Goal: Use online tool/utility: Utilize a website feature to perform a specific function

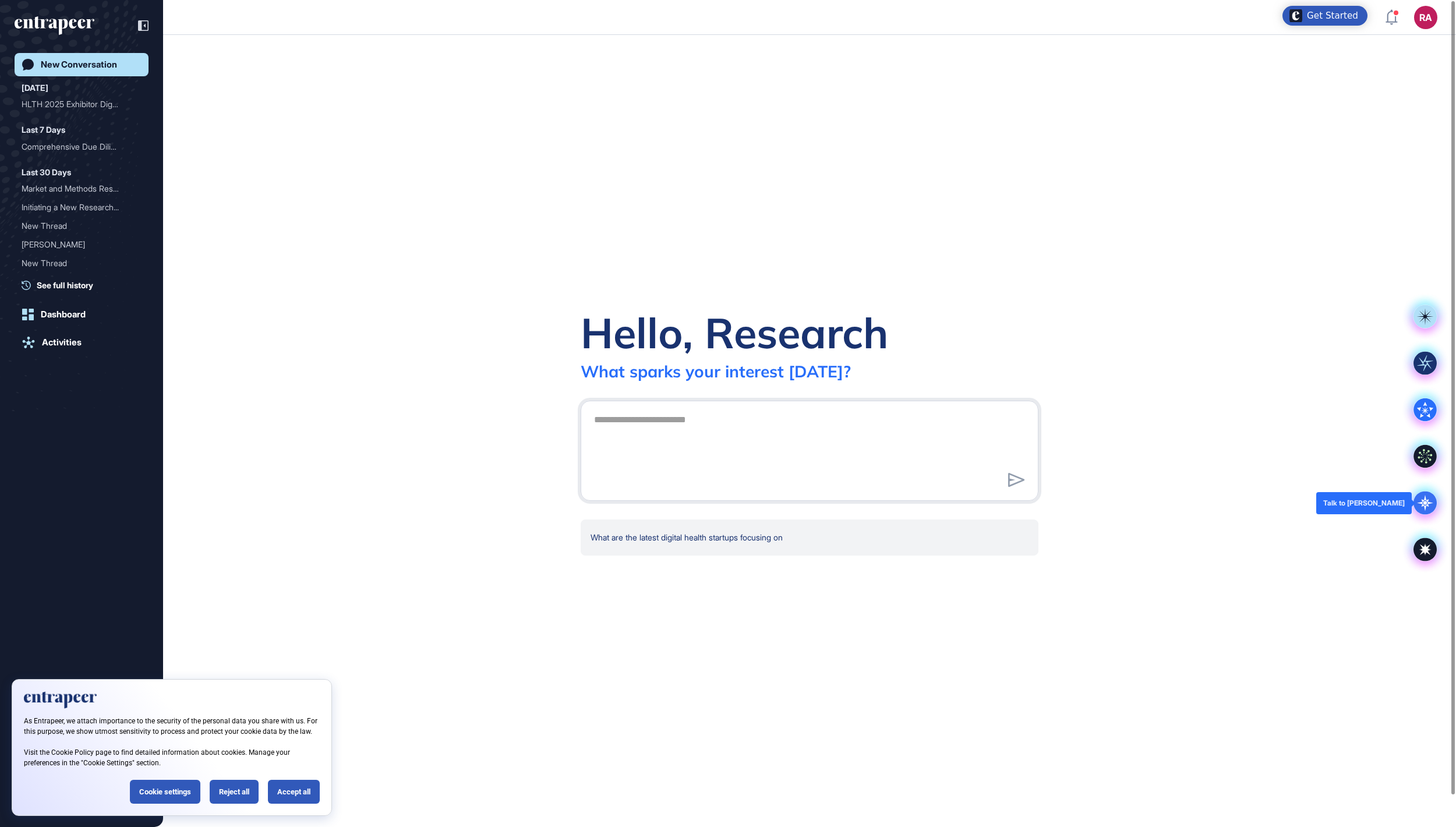
click at [1427, 498] on icon at bounding box center [1425, 503] width 23 height 23
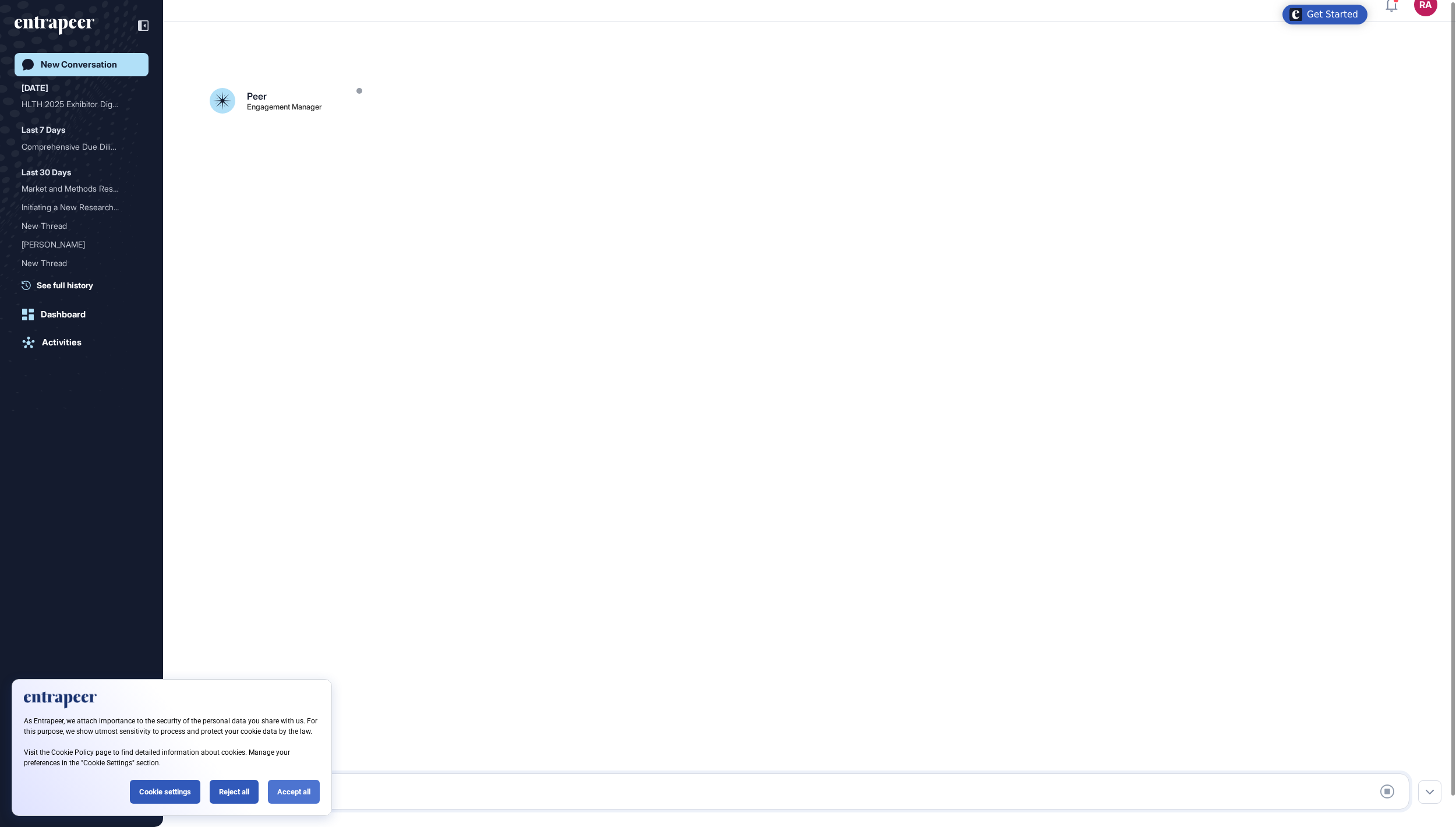
scroll to position [33, 0]
click at [304, 787] on div "Accept all" at bounding box center [293, 791] width 52 height 24
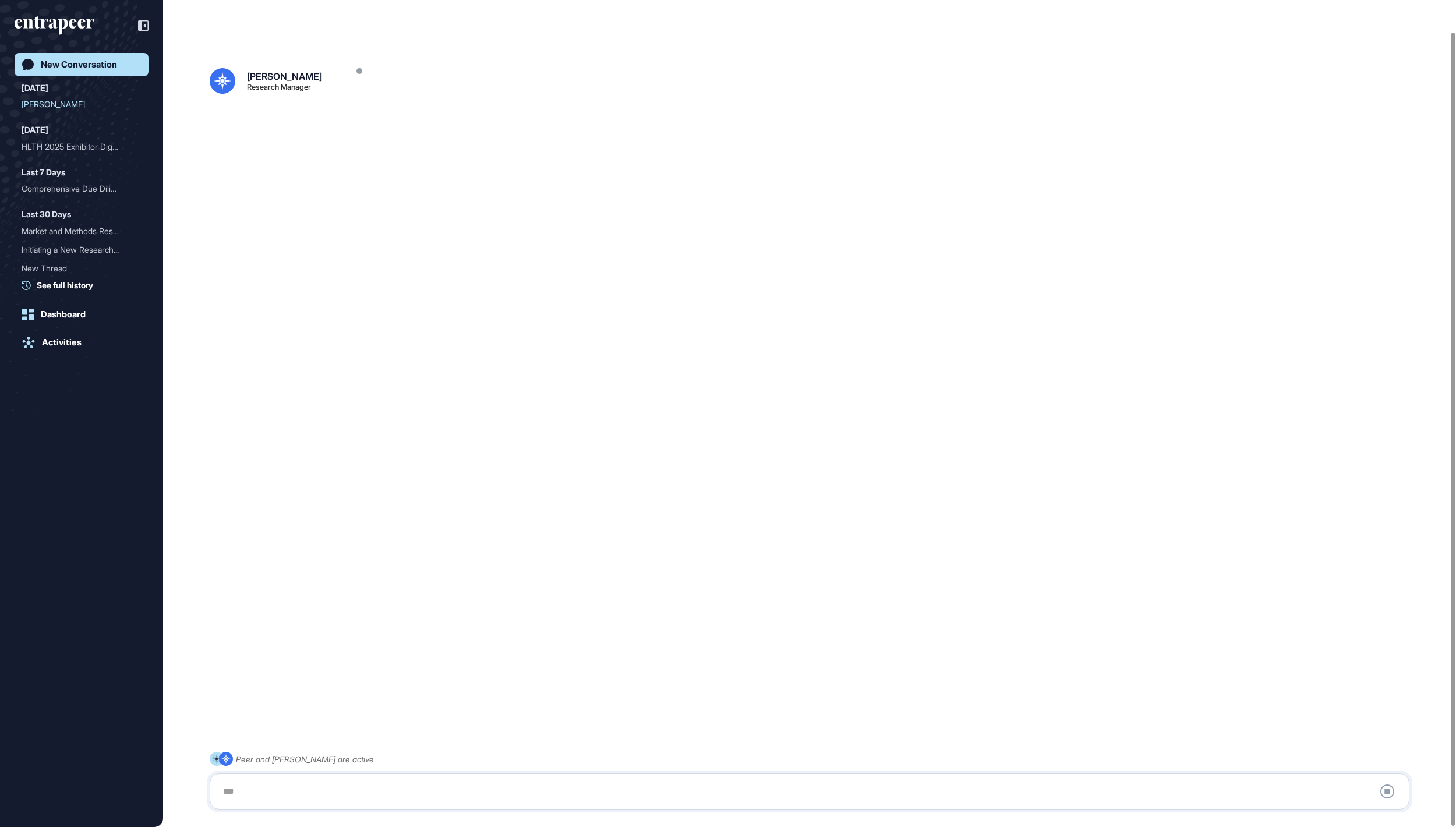
click at [57, 26] on icon "entrapeer-logo" at bounding box center [54, 25] width 80 height 19
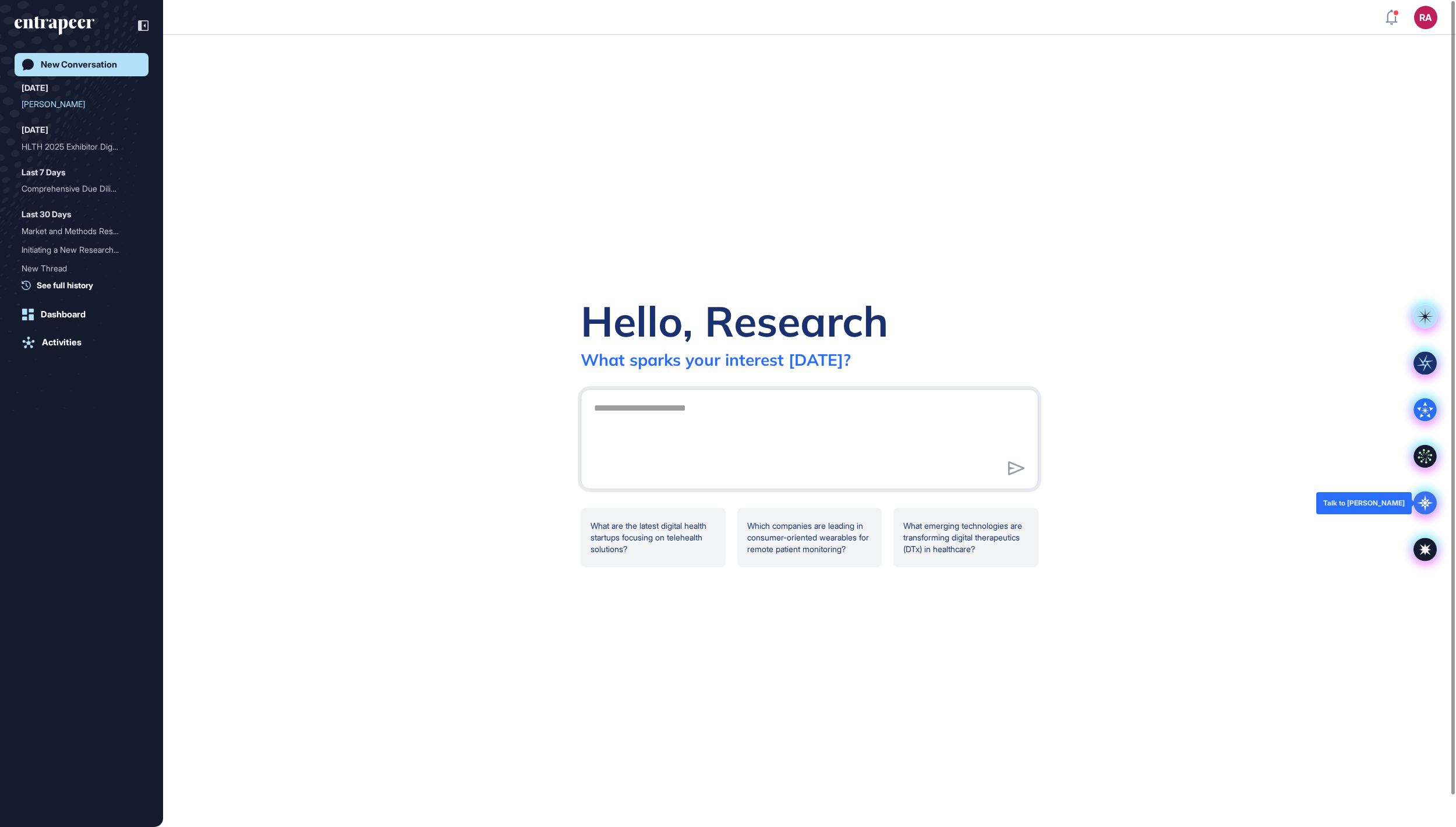
click at [1415, 509] on icon at bounding box center [1425, 503] width 23 height 23
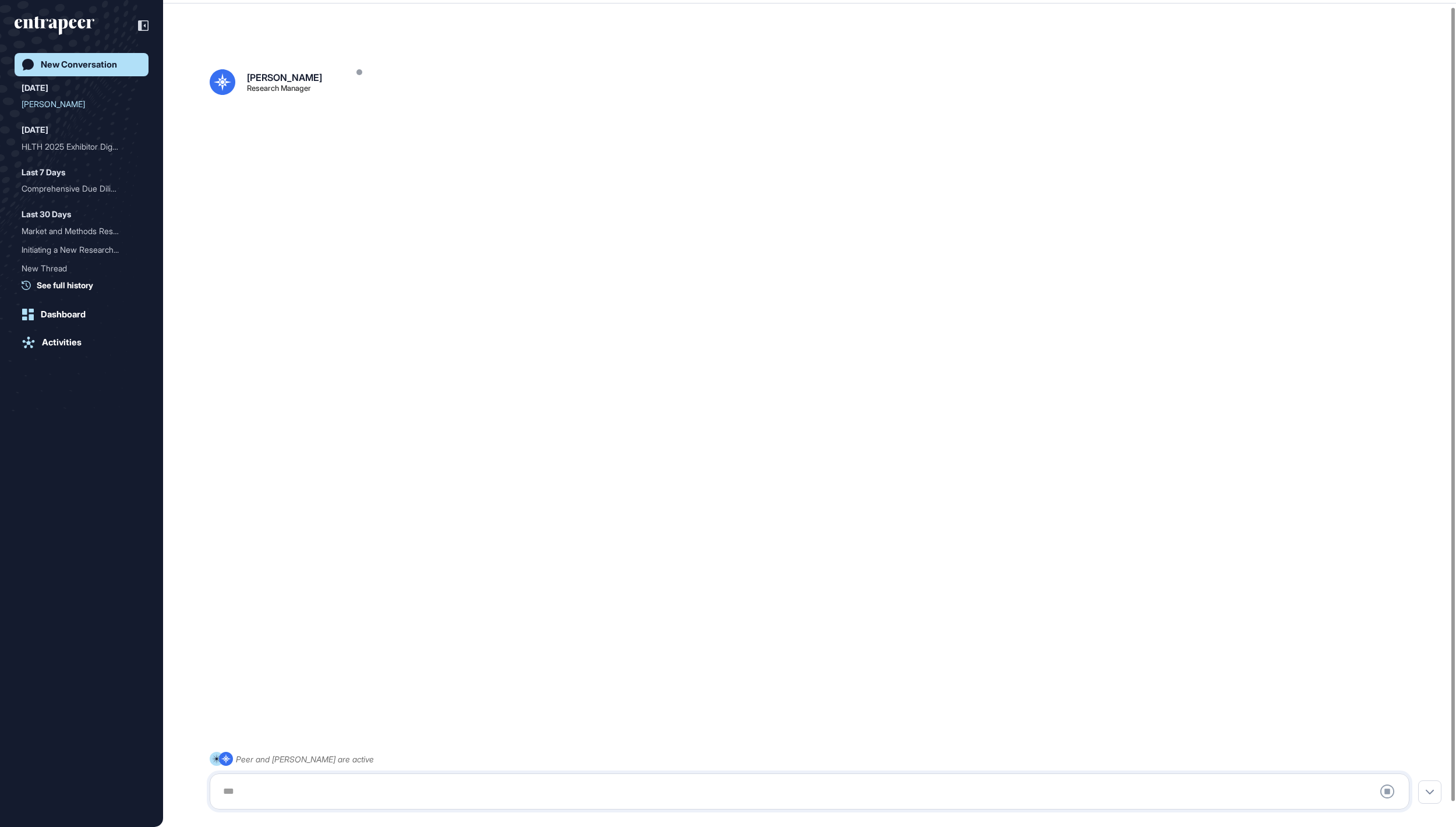
click at [343, 786] on div at bounding box center [809, 791] width 1187 height 23
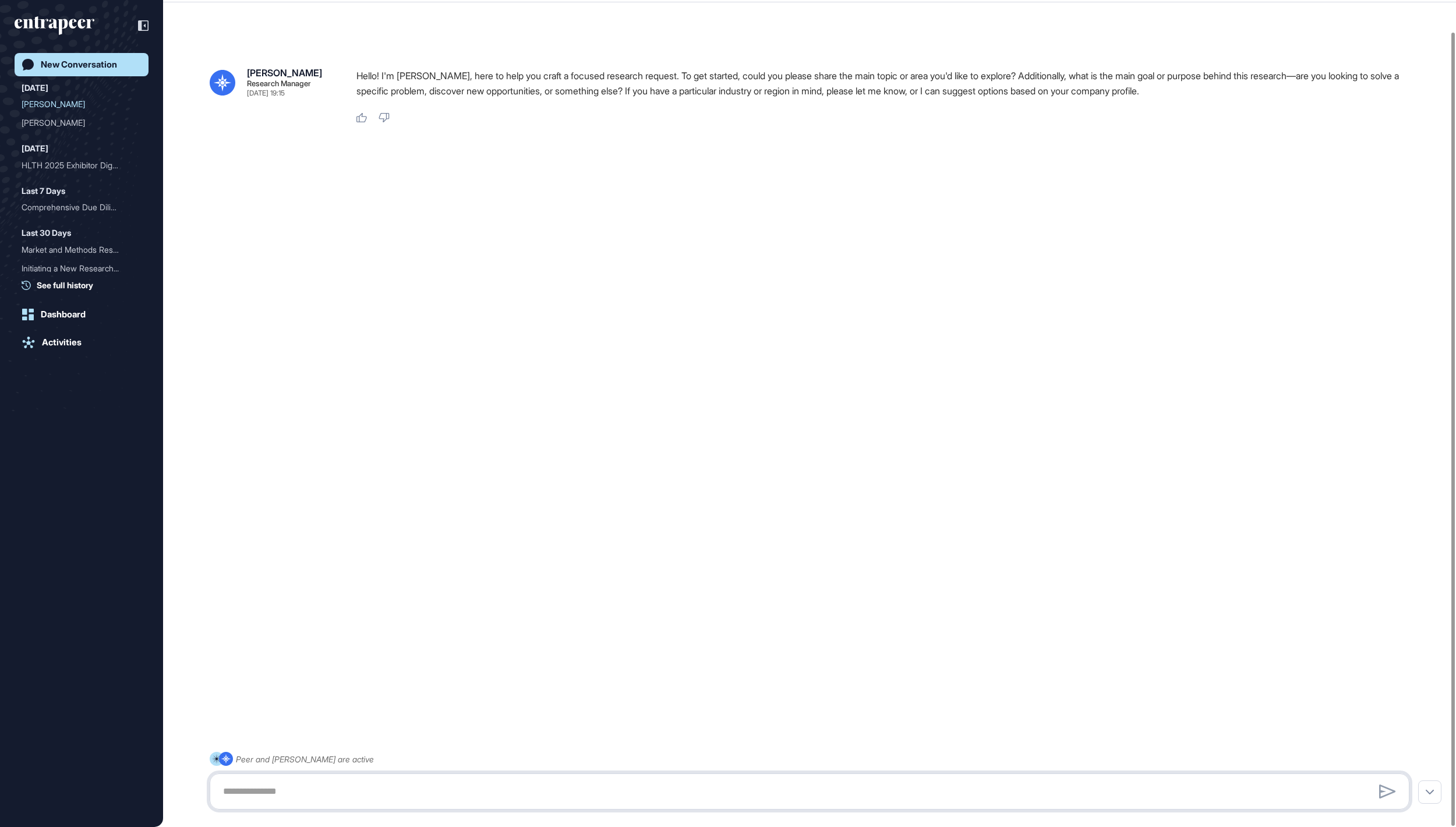
click at [274, 792] on textarea at bounding box center [809, 791] width 1187 height 23
paste textarea "**********"
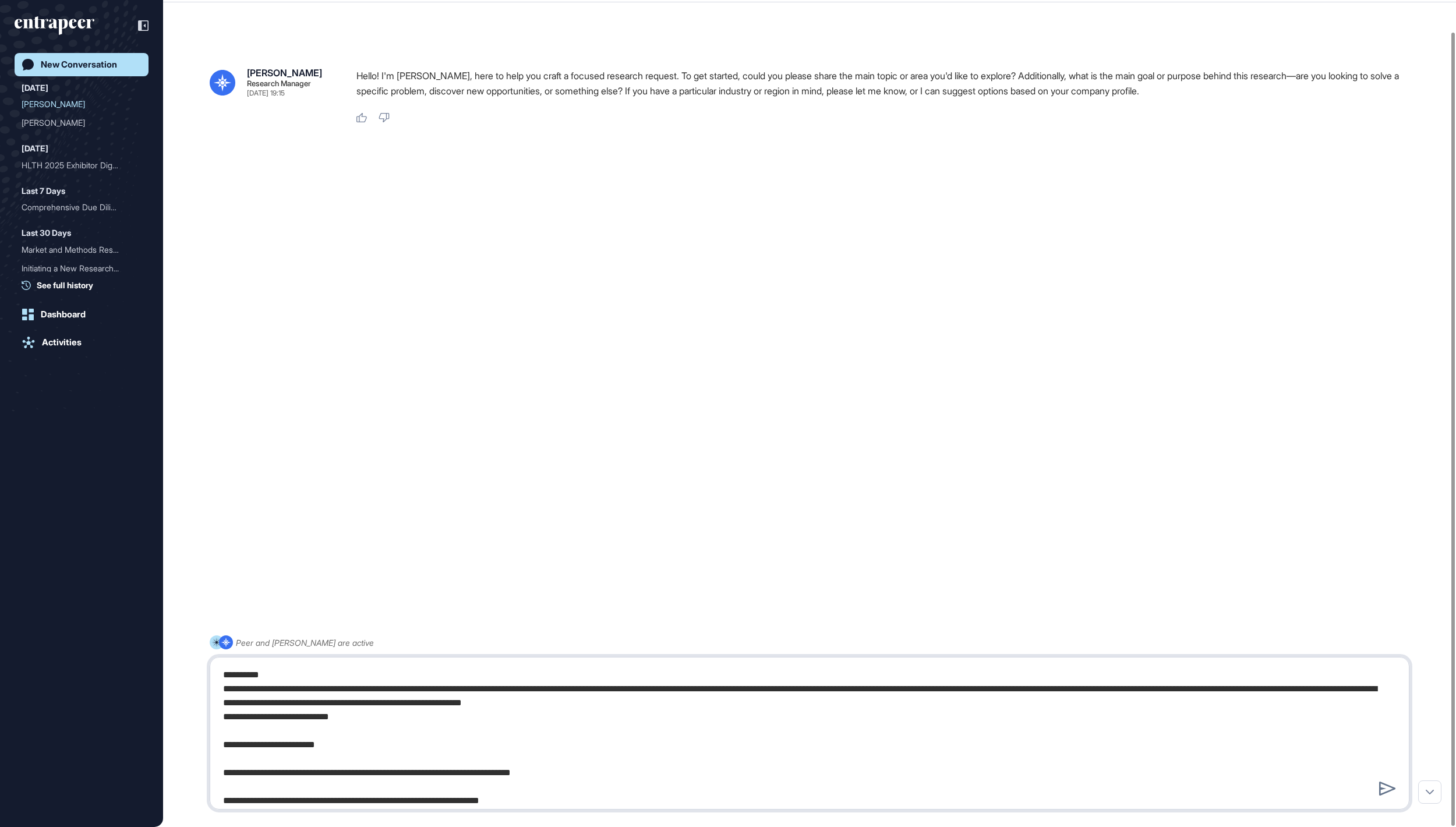
scroll to position [1742, 0]
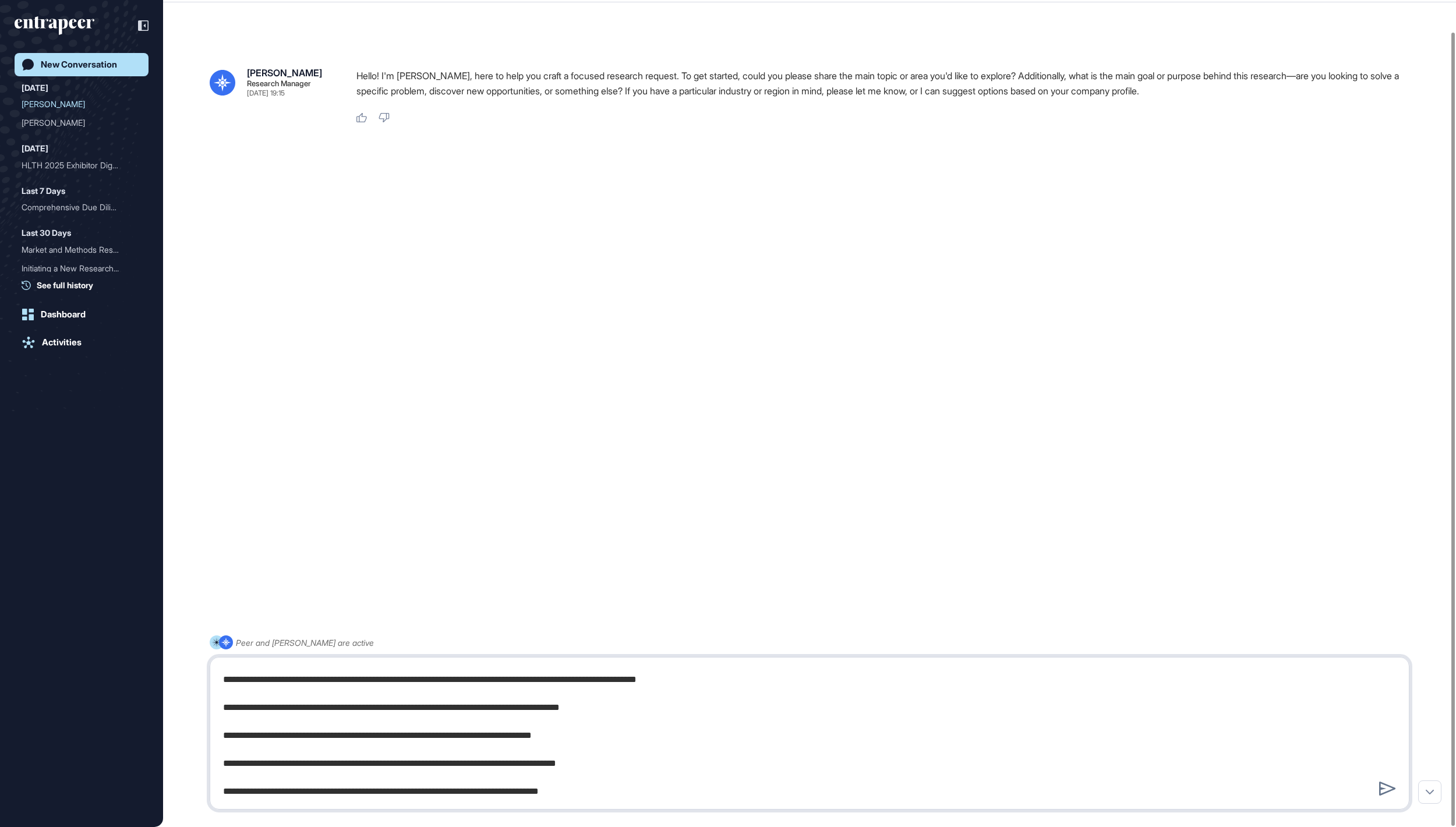
type textarea "**********"
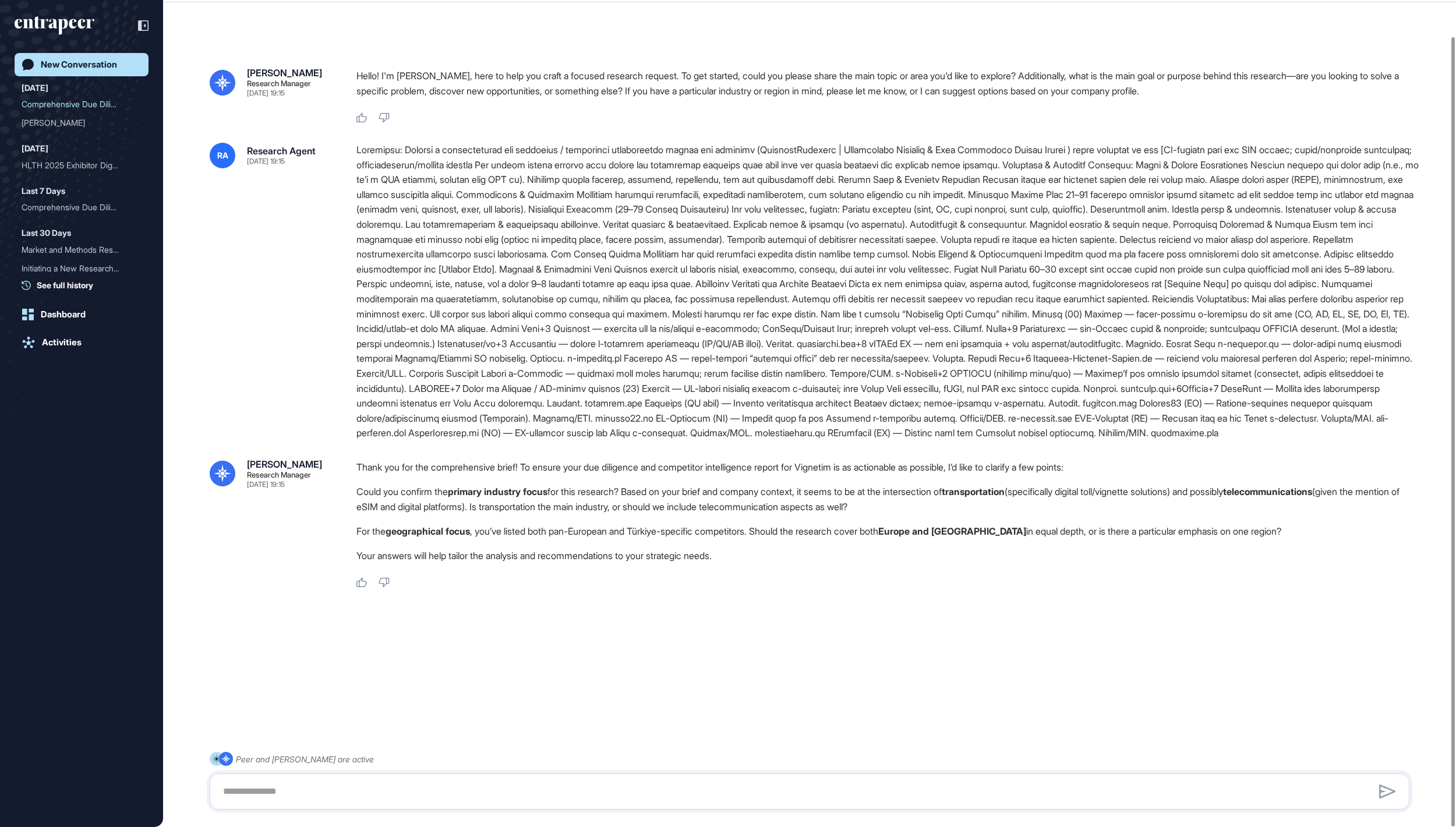
scroll to position [37, 0]
click at [425, 784] on textarea at bounding box center [809, 791] width 1186 height 23
type textarea "**********"
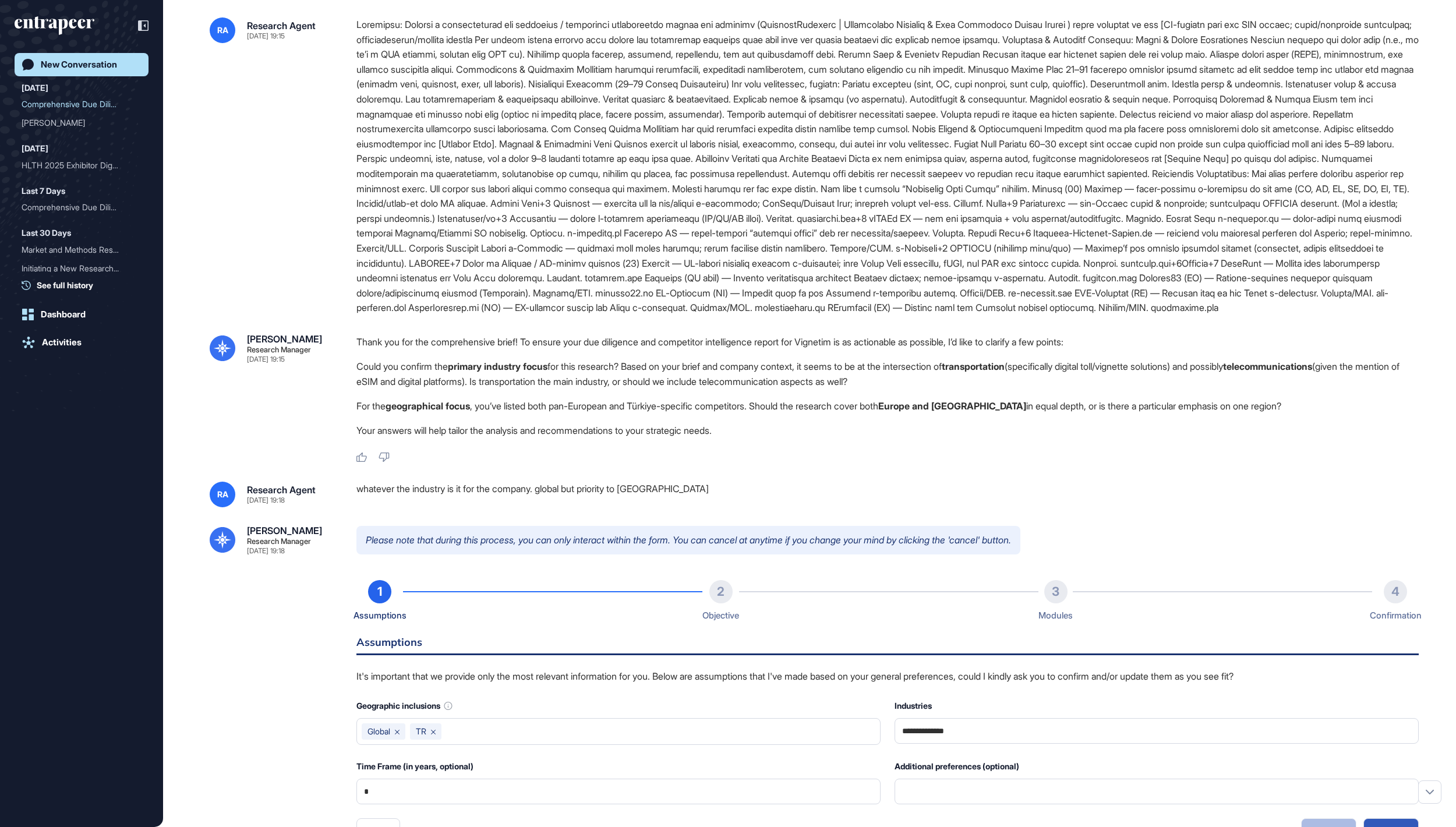
scroll to position [450, 0]
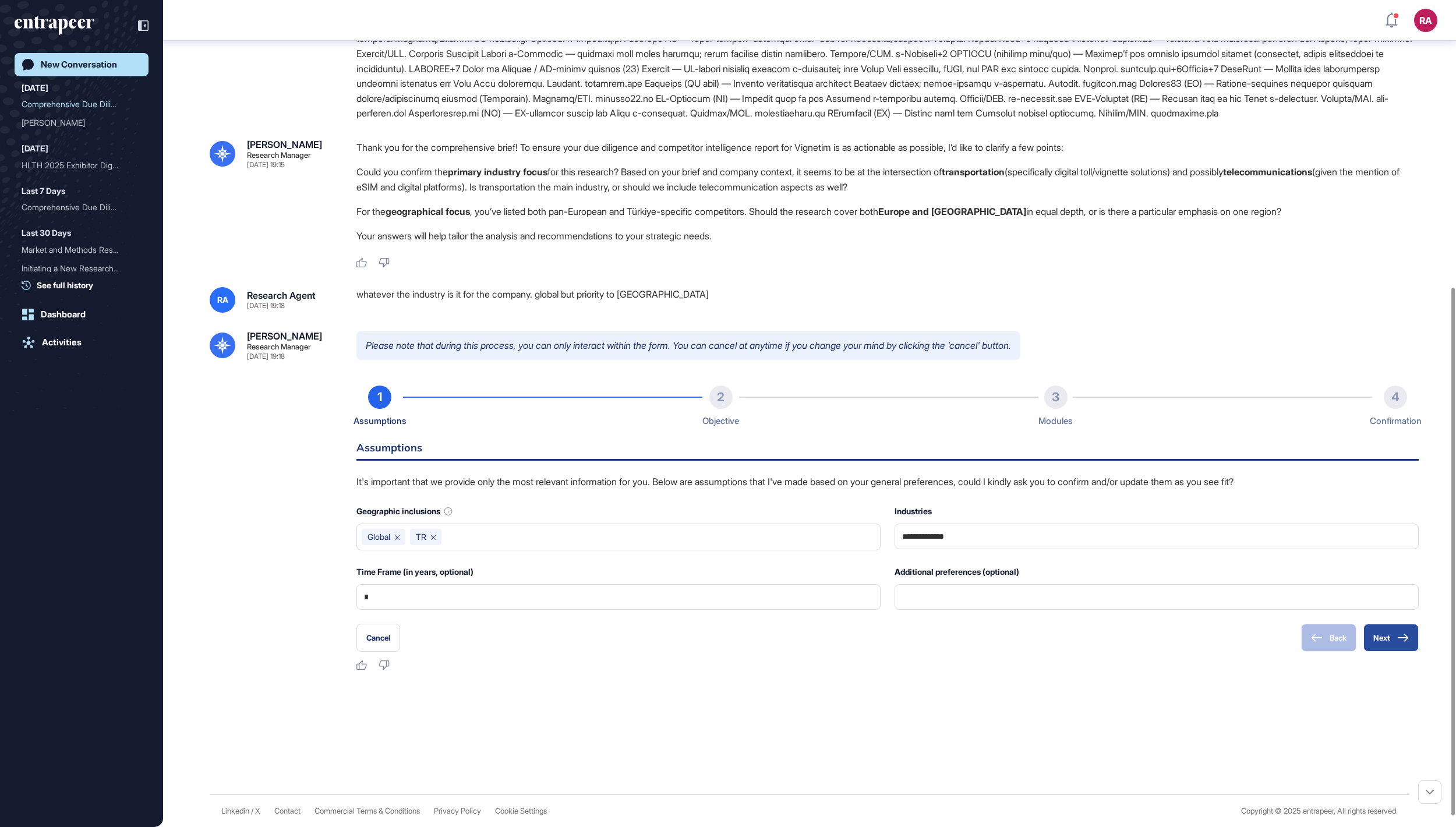
click at [1389, 648] on button "Next" at bounding box center [1390, 638] width 55 height 28
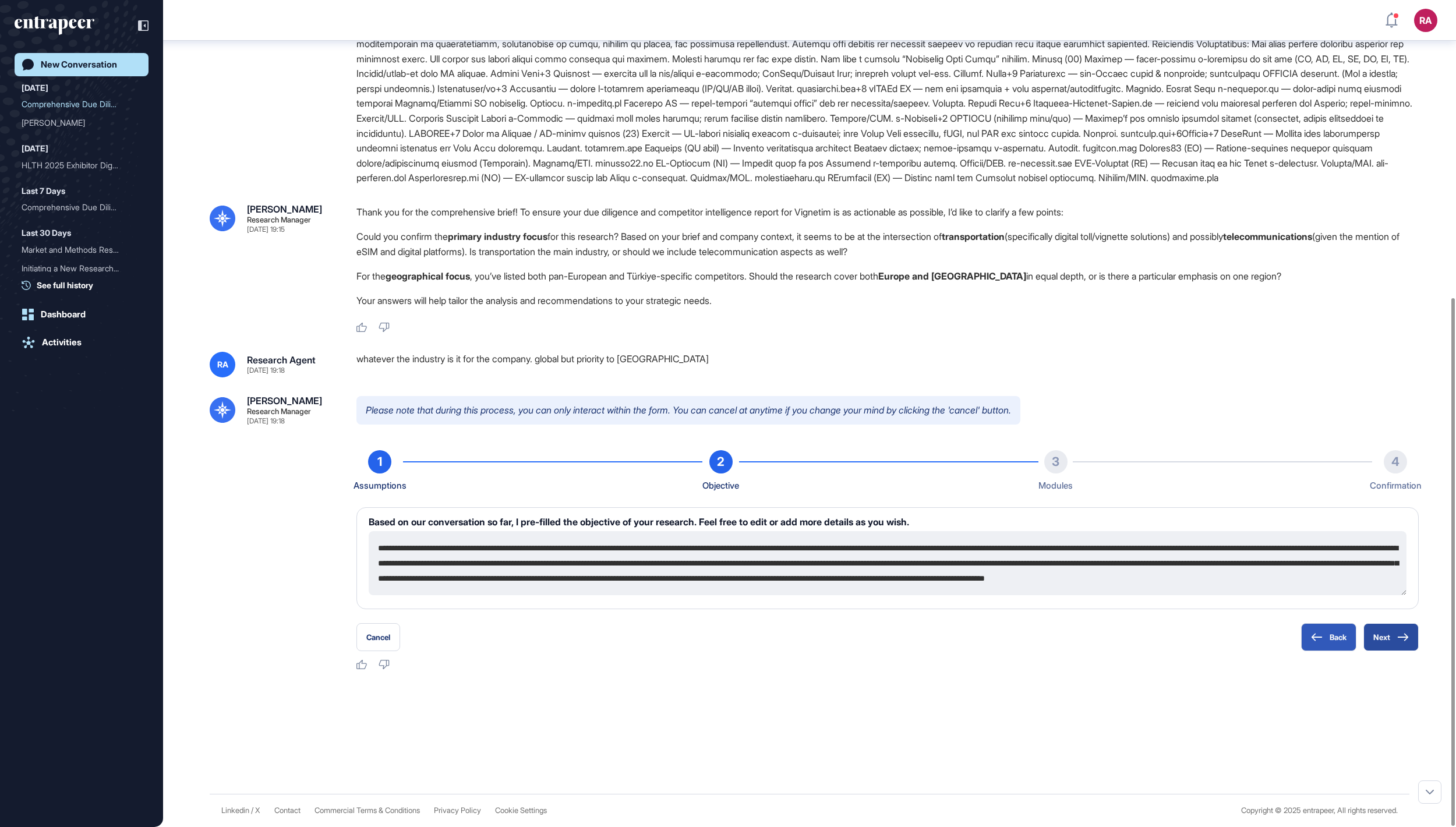
scroll to position [384, 0]
click at [1389, 636] on button "Next" at bounding box center [1390, 638] width 55 height 28
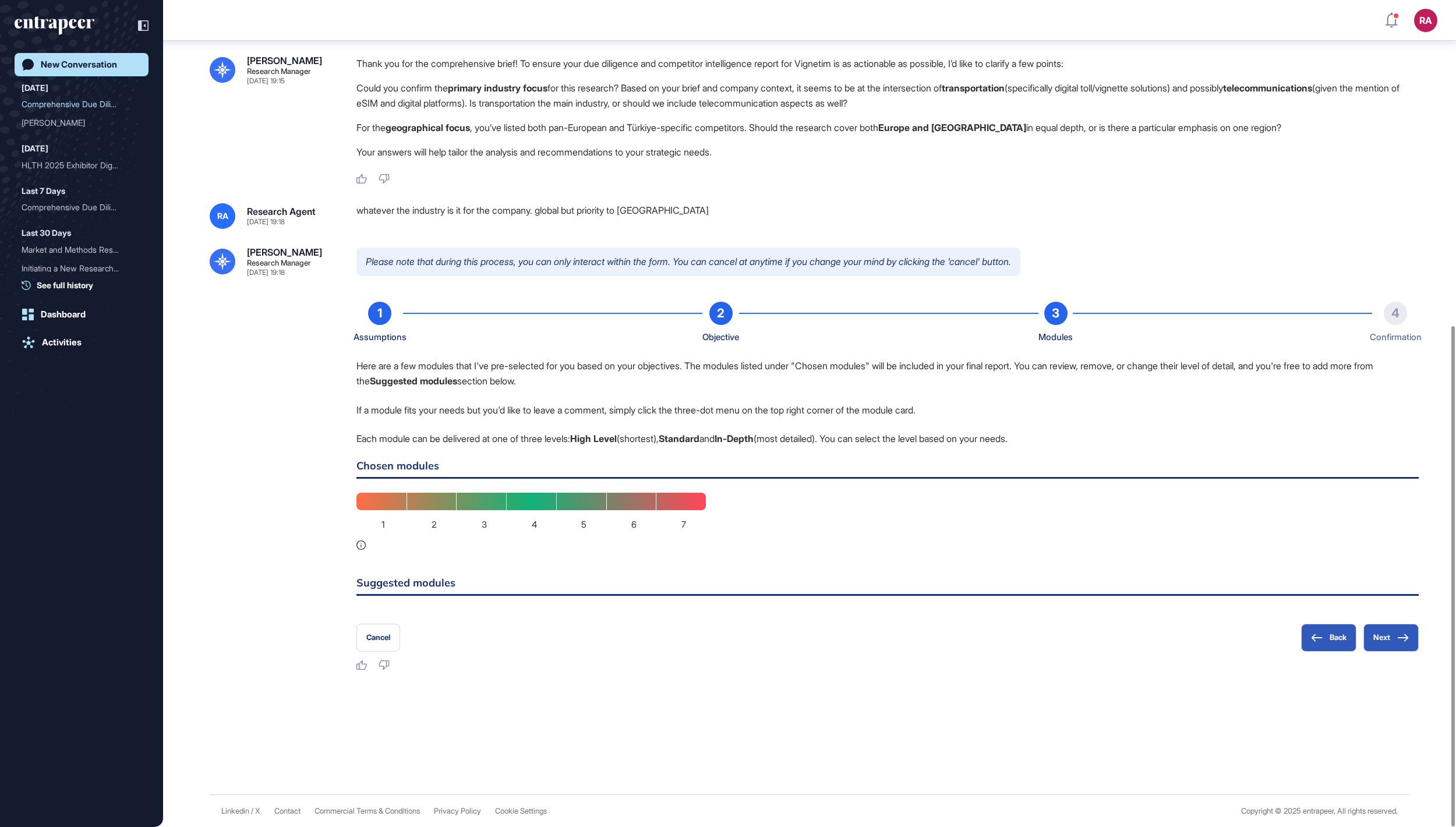
scroll to position [537, 0]
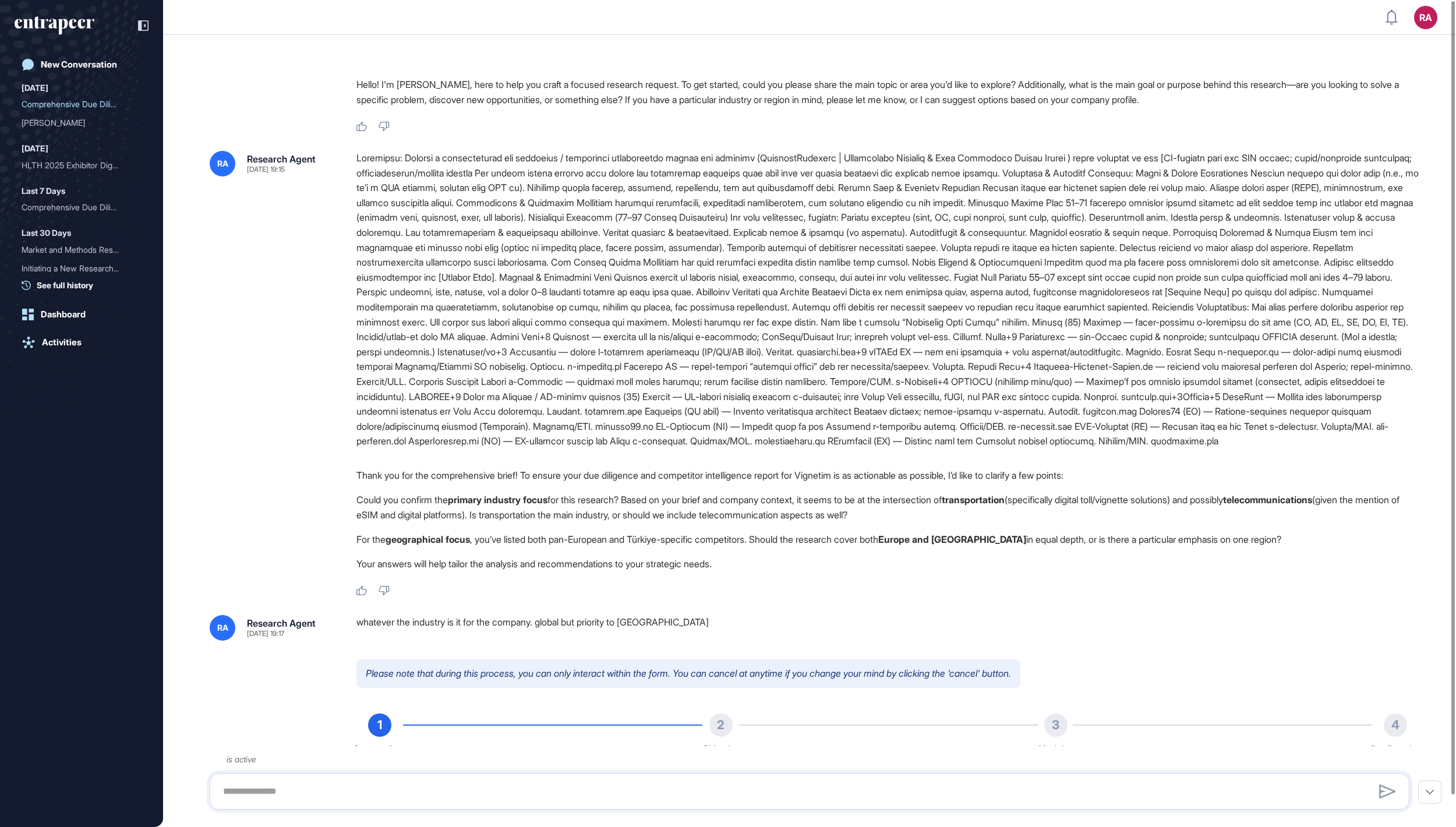
scroll to position [138, 0]
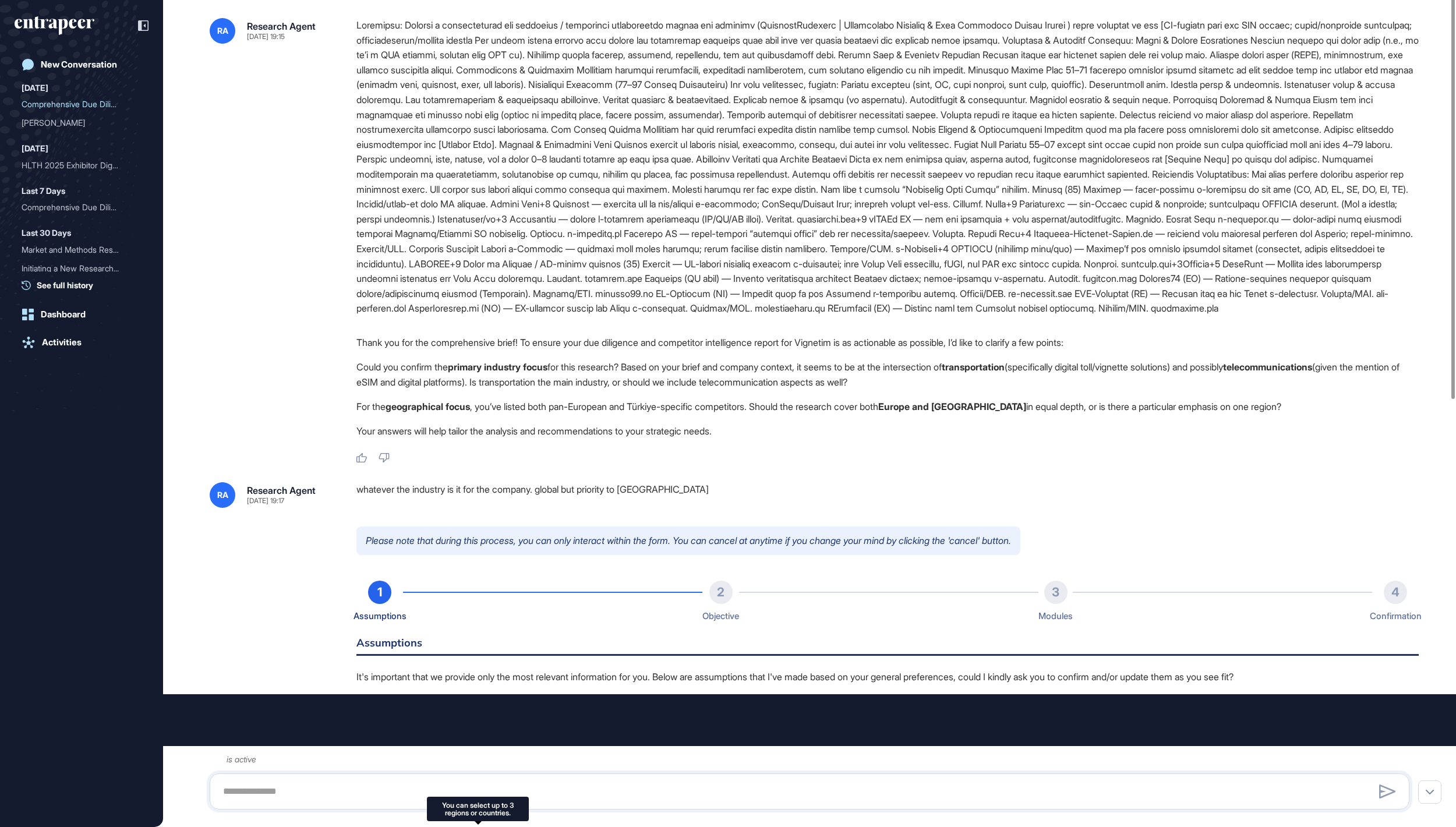
type input "**********"
type input "*"
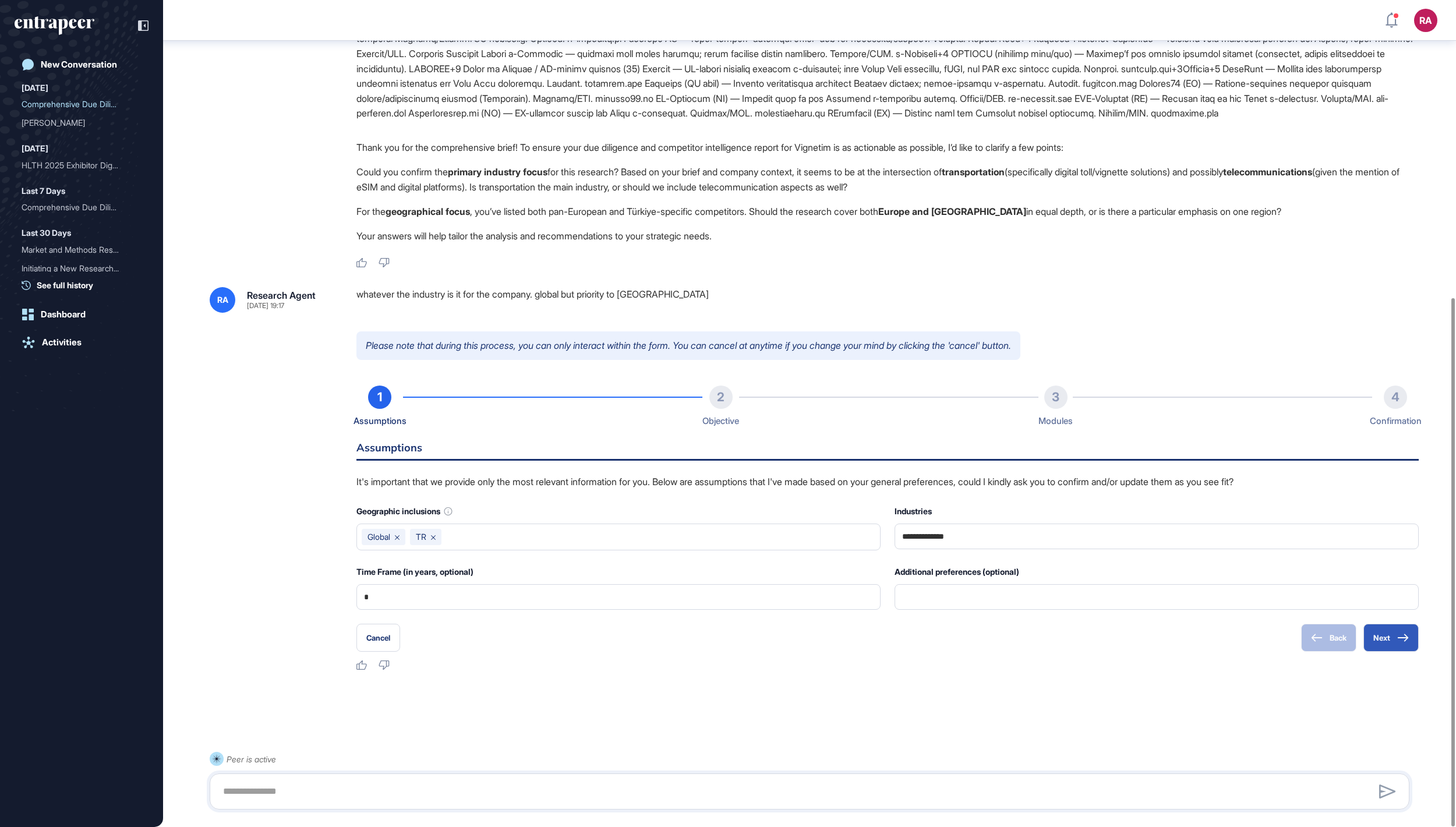
scroll to position [465, 0]
click at [1363, 645] on button "Next" at bounding box center [1390, 638] width 55 height 28
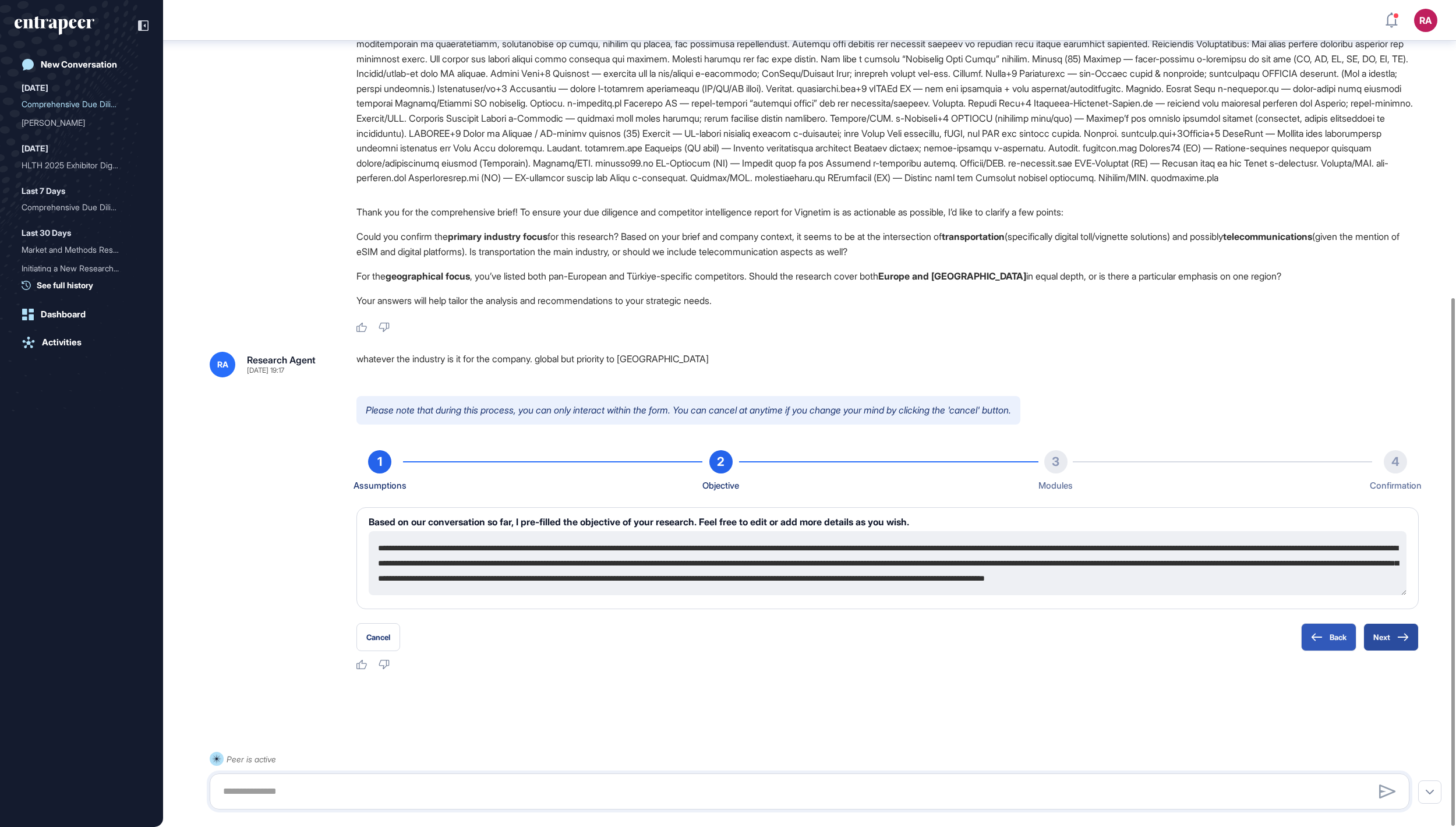
scroll to position [384, 0]
click at [1369, 636] on button "Next" at bounding box center [1390, 638] width 55 height 28
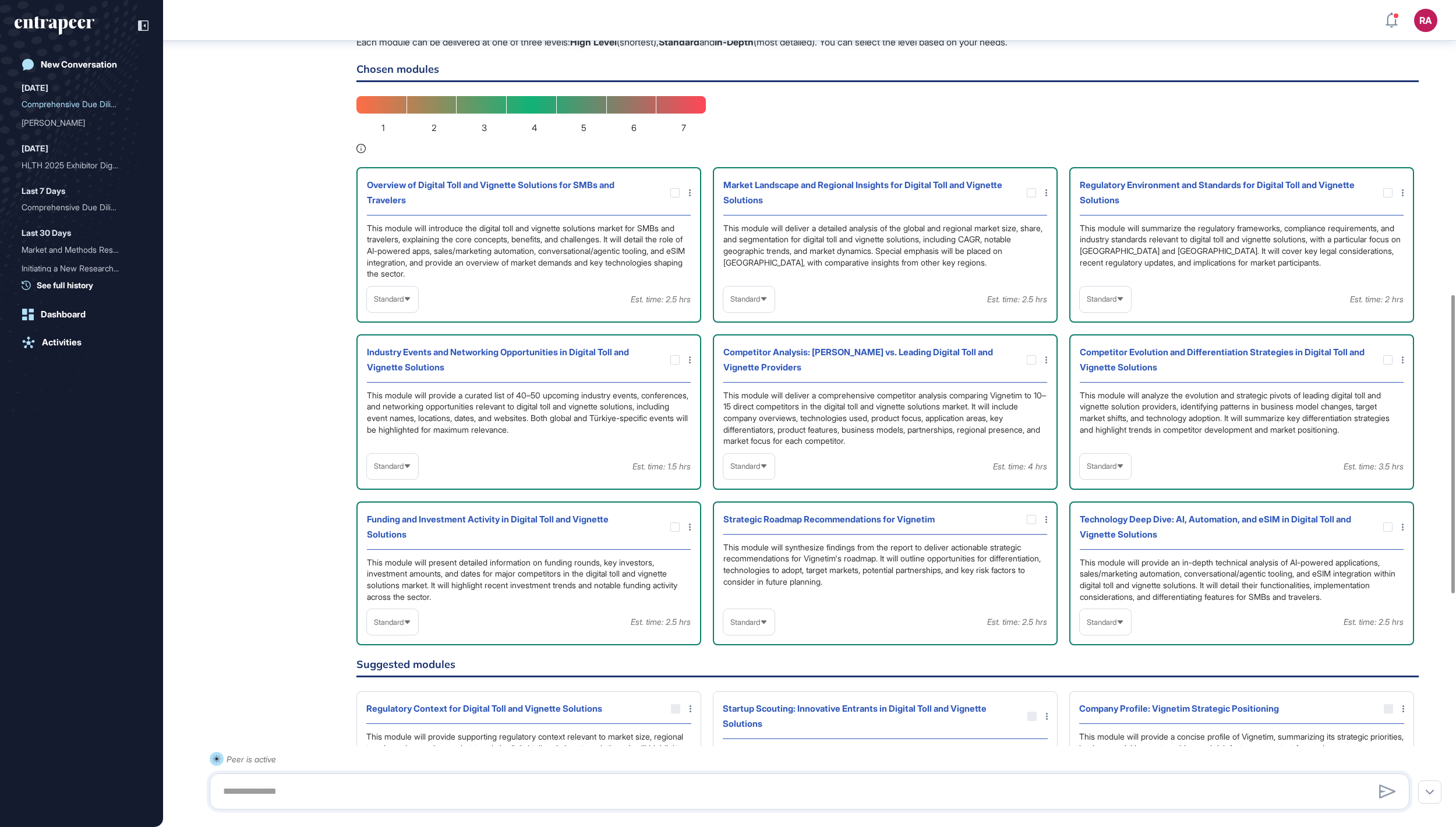
scroll to position [815, 0]
click at [755, 302] on span "Standard" at bounding box center [746, 298] width 30 height 9
click at [755, 337] on li "High-Level" at bounding box center [749, 326] width 44 height 23
click at [411, 302] on icon at bounding box center [407, 298] width 8 height 8
click at [414, 337] on li "High-Level" at bounding box center [392, 326] width 44 height 23
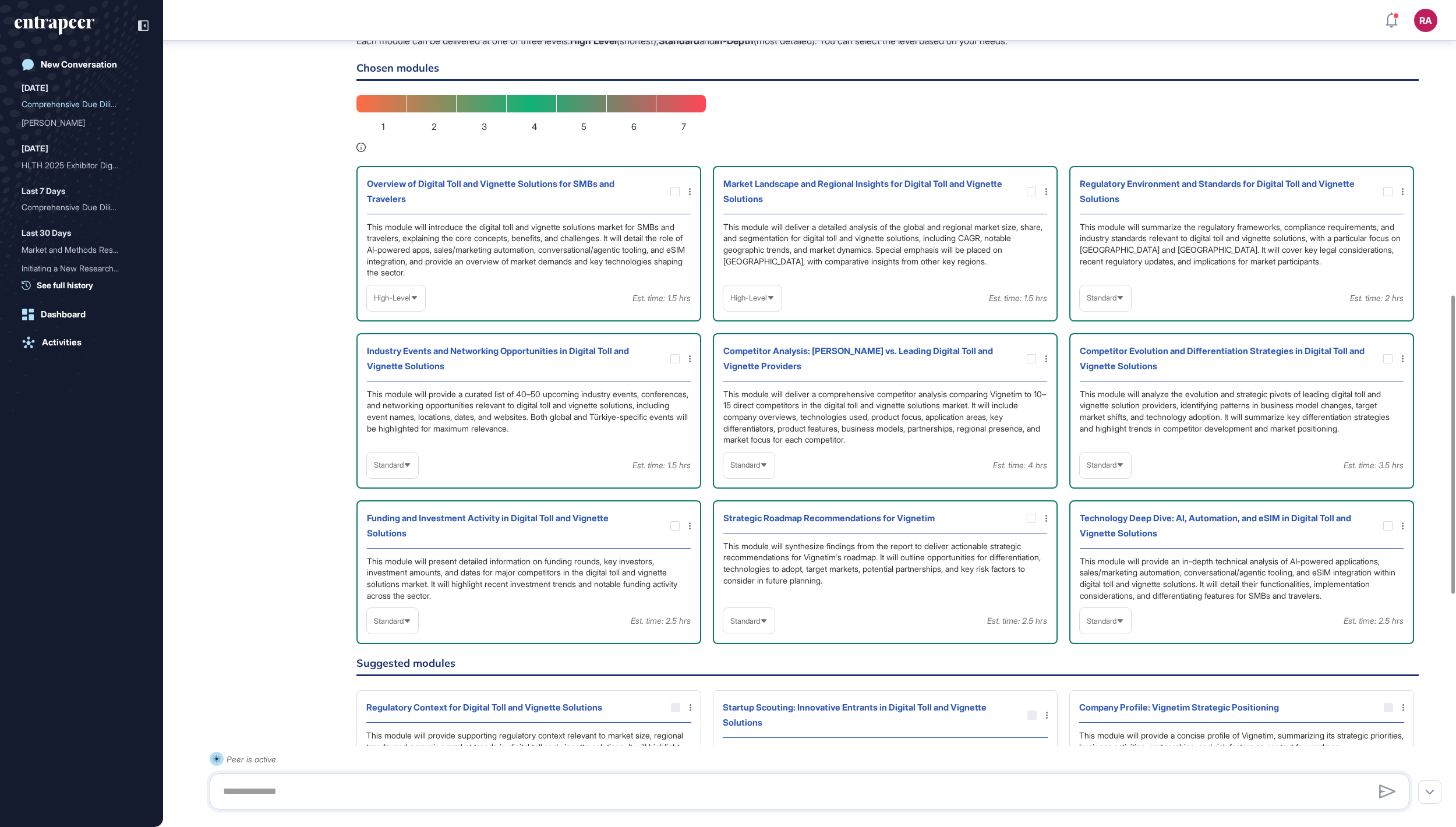
click at [1130, 309] on div "Standard" at bounding box center [1105, 298] width 51 height 23
click at [769, 476] on div "Standard" at bounding box center [749, 465] width 51 height 23
click at [755, 552] on li "In-depth" at bounding box center [749, 539] width 44 height 23
click at [1116, 469] on span "Standard" at bounding box center [1102, 465] width 30 height 9
click at [1099, 552] on li "In-depth" at bounding box center [1105, 539] width 44 height 23
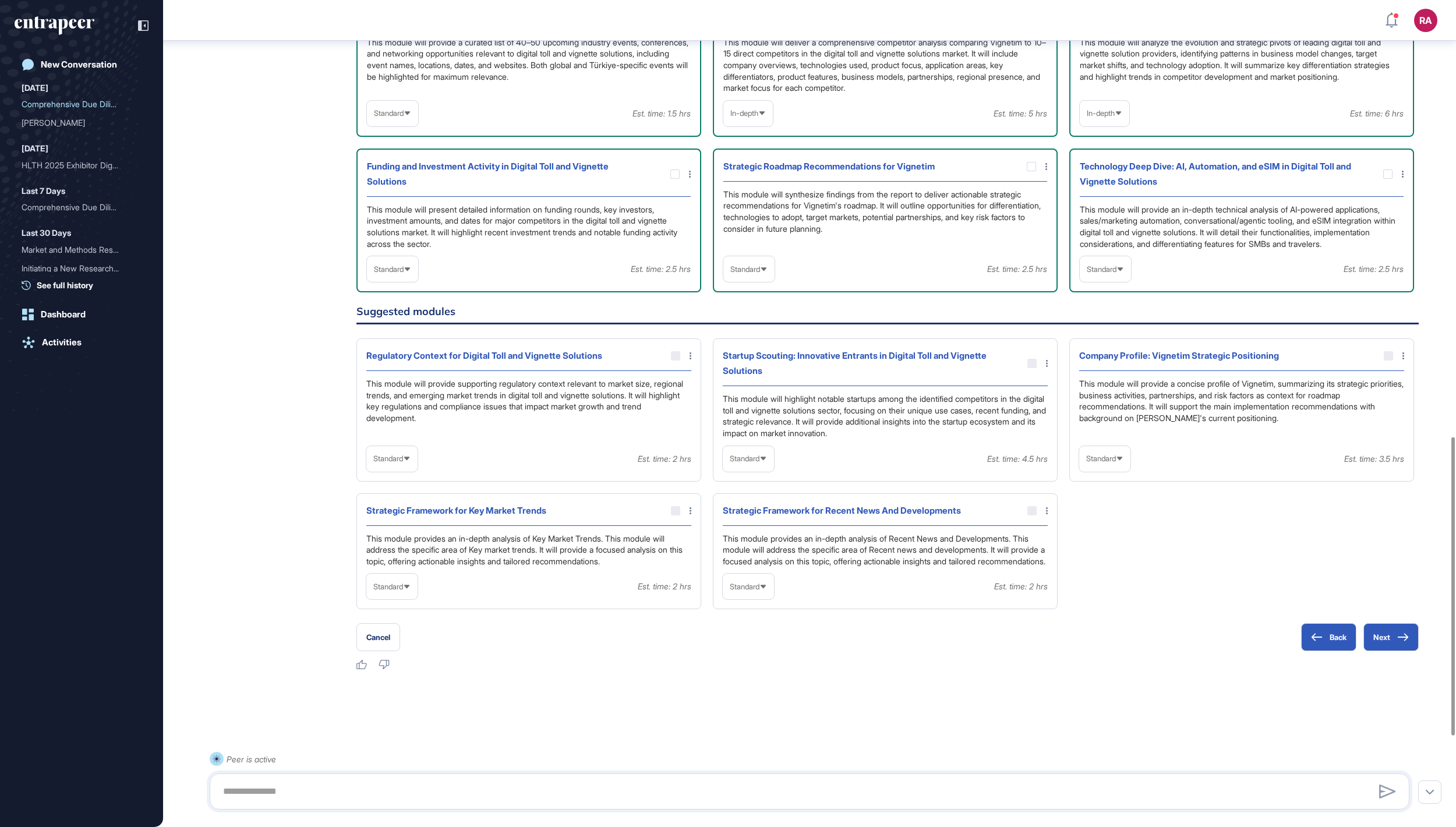
scroll to position [1210, 0]
click at [1111, 281] on div "Standard" at bounding box center [1105, 269] width 51 height 23
click at [1113, 355] on li "In-depth" at bounding box center [1105, 344] width 44 height 23
click at [750, 274] on span "Standard" at bounding box center [746, 269] width 30 height 9
click at [749, 355] on li "In-depth" at bounding box center [749, 344] width 44 height 23
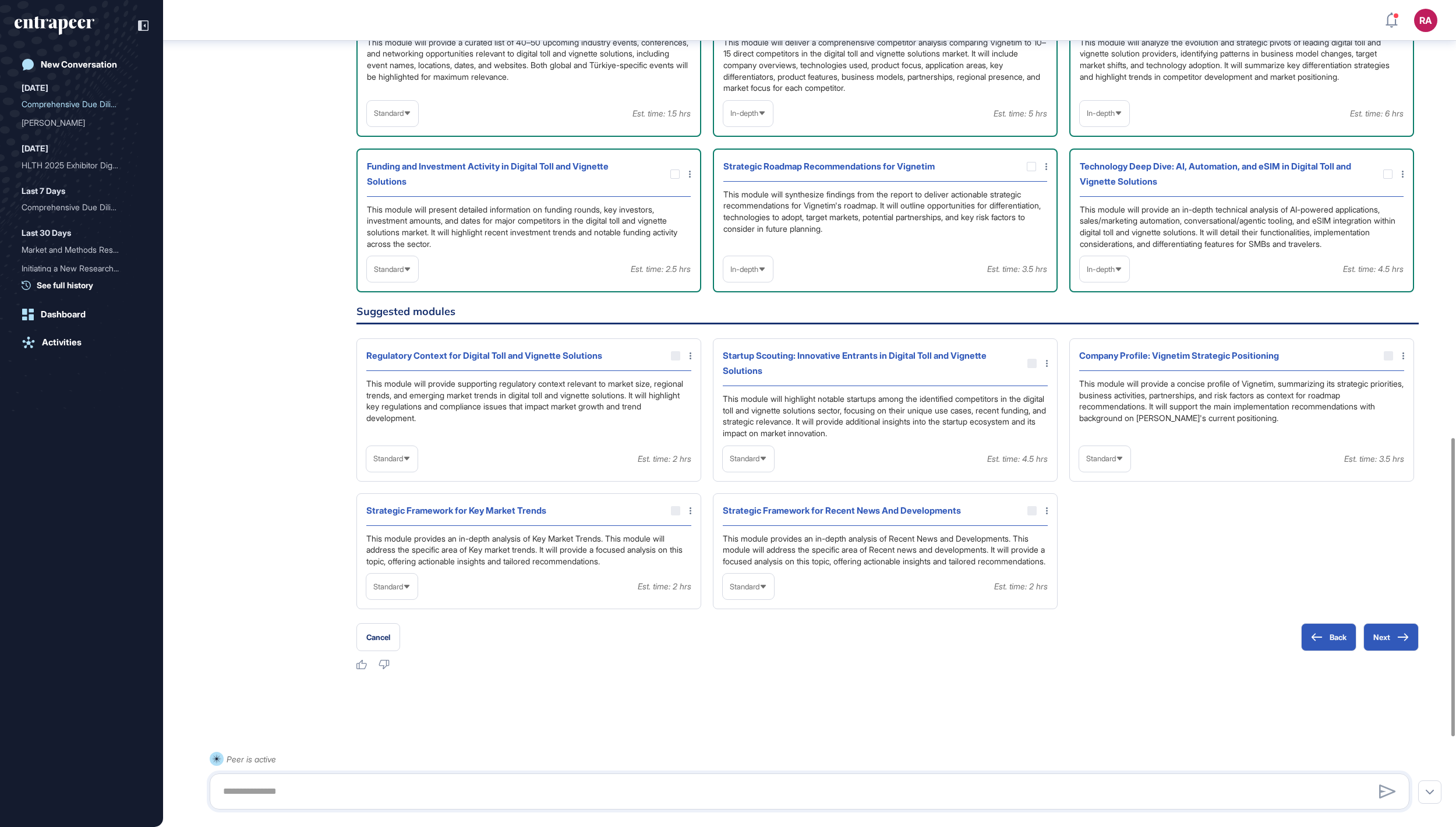
click at [417, 292] on div "Funding and Investment Activity in Digital Toll and Vignette Solutions This mod…" at bounding box center [528, 220] width 345 height 143
click at [404, 274] on span "Standard" at bounding box center [389, 269] width 30 height 9
click at [413, 355] on li "In-depth" at bounding box center [392, 344] width 44 height 23
click at [1398, 630] on button "Next" at bounding box center [1390, 638] width 55 height 28
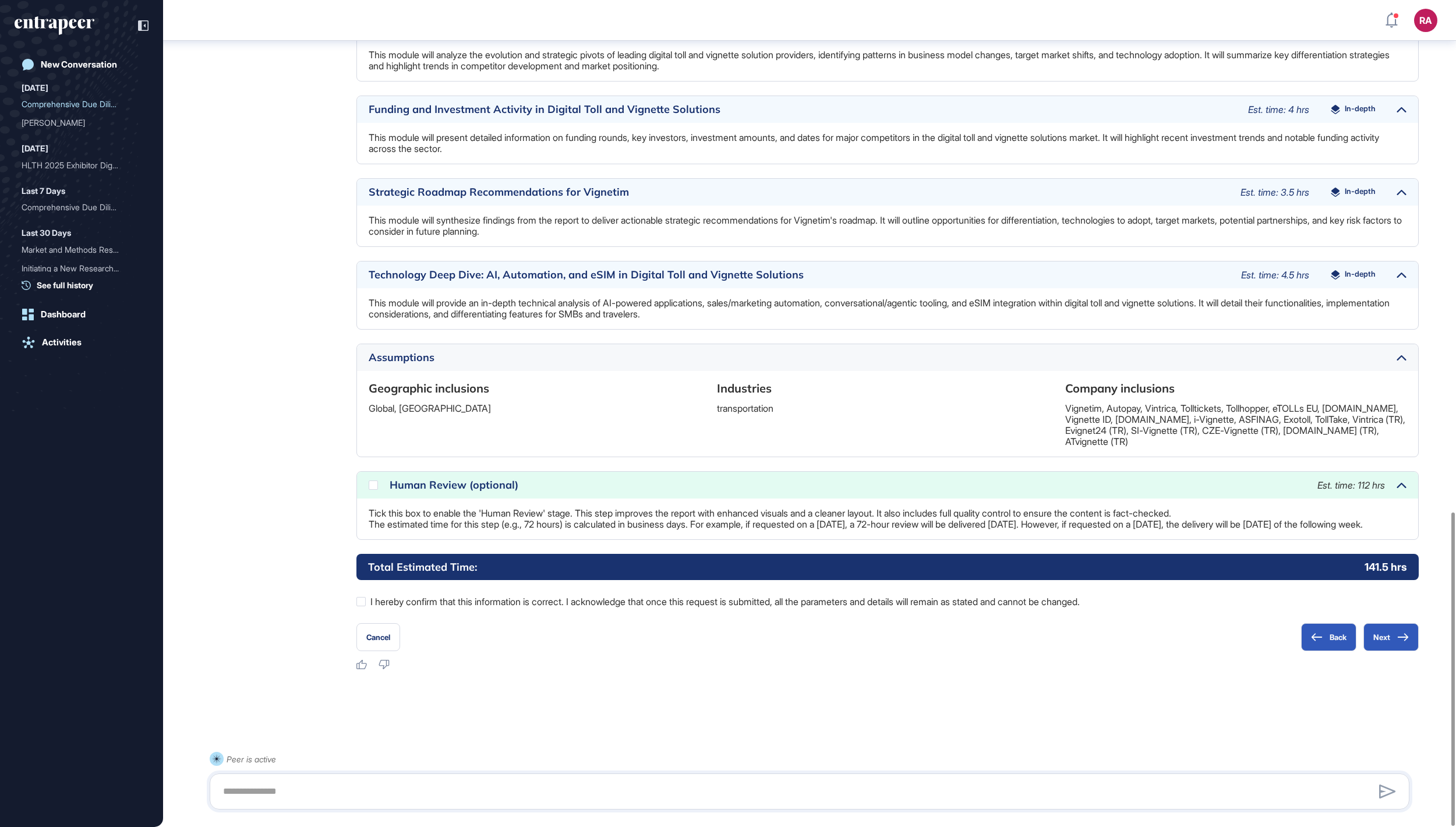
scroll to position [1349, 0]
click at [376, 480] on div at bounding box center [373, 484] width 10 height 10
click at [1406, 636] on icon at bounding box center [1403, 637] width 11 height 8
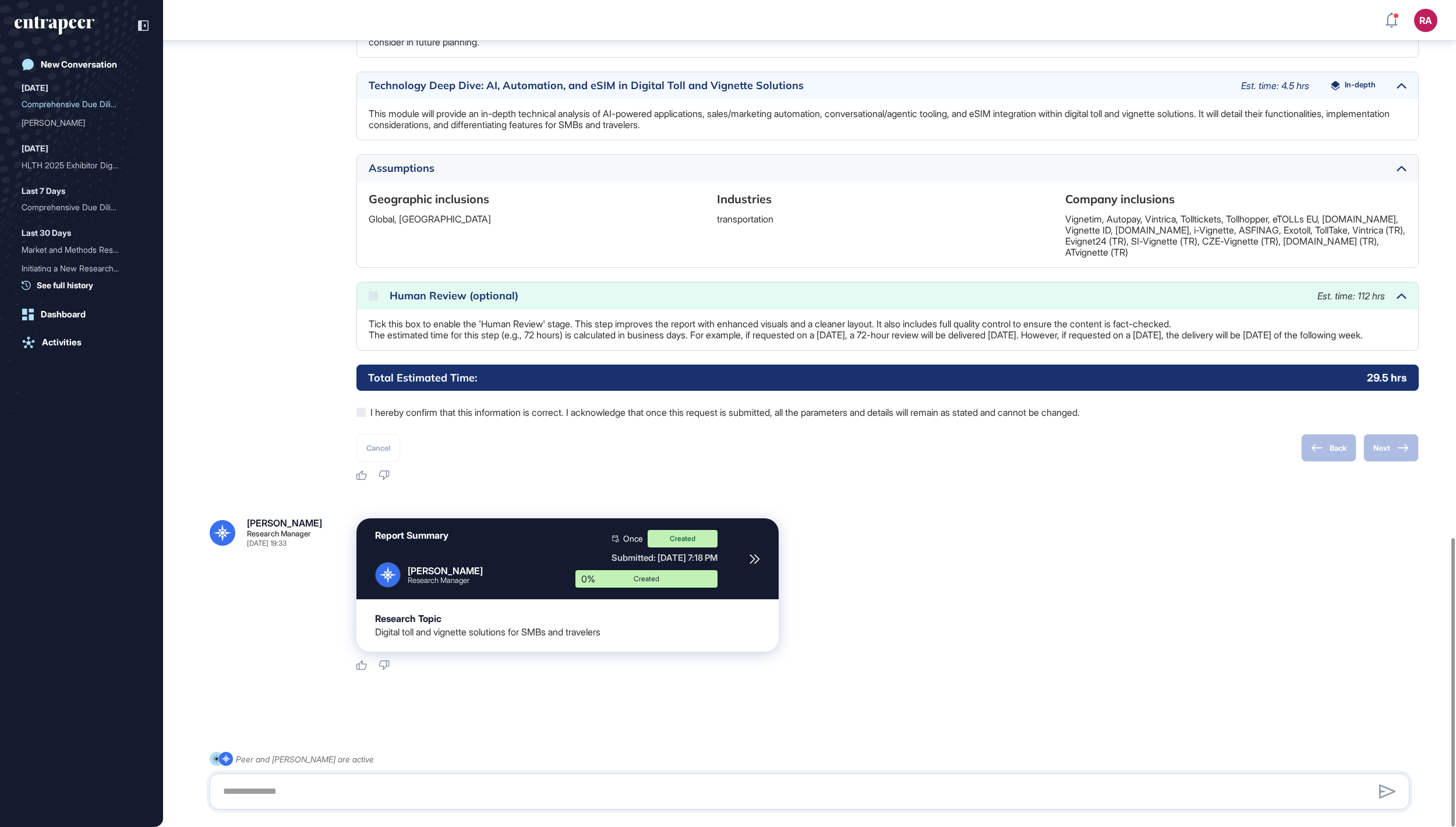
scroll to position [1539, 0]
